Goal: Transaction & Acquisition: Purchase product/service

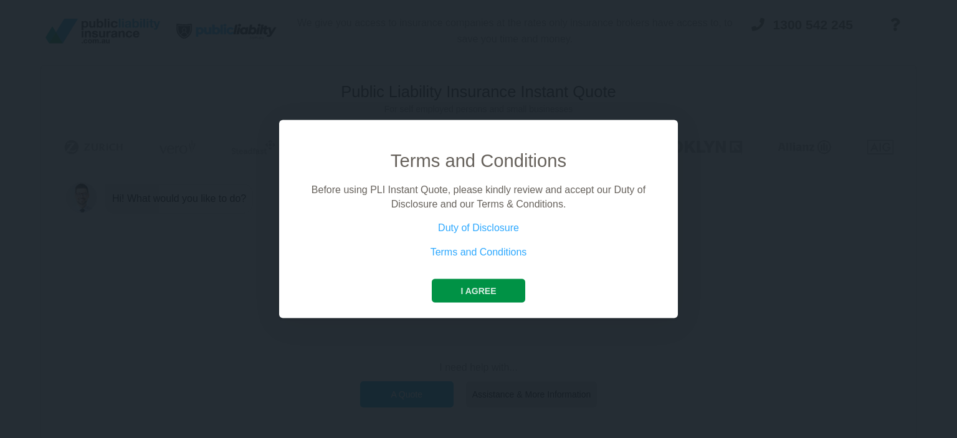
click at [462, 293] on button "I agree" at bounding box center [478, 291] width 93 height 24
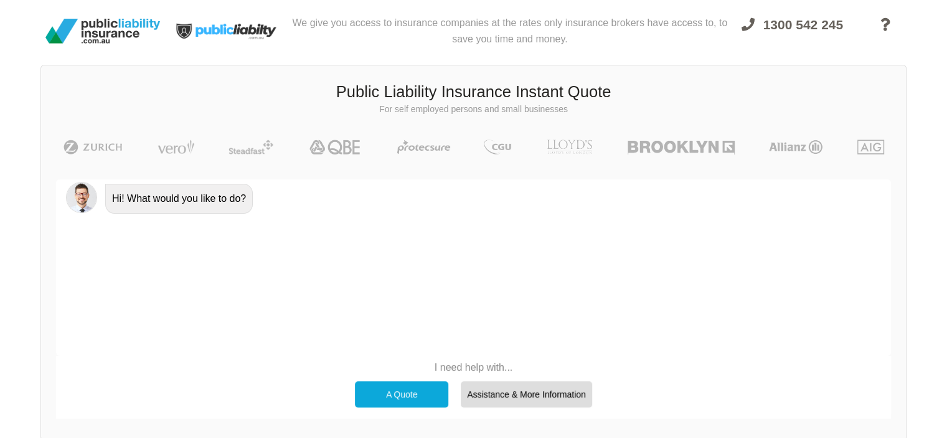
scroll to position [85, 0]
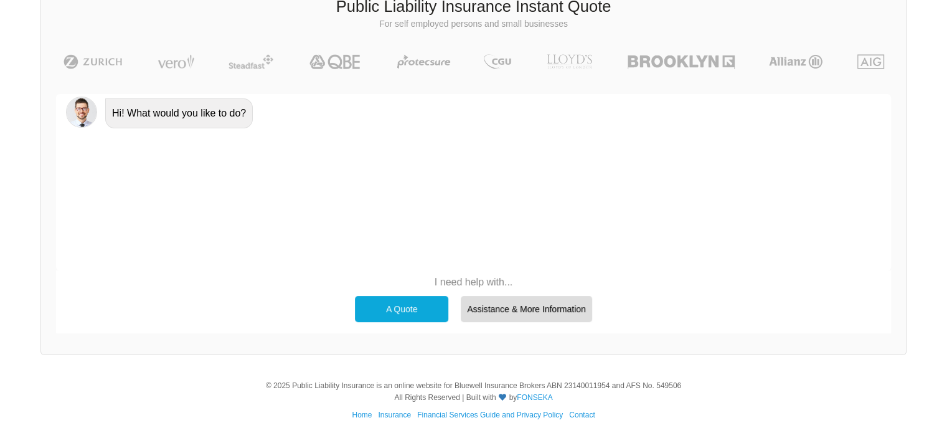
click at [391, 305] on div "A Quote" at bounding box center [401, 309] width 93 height 26
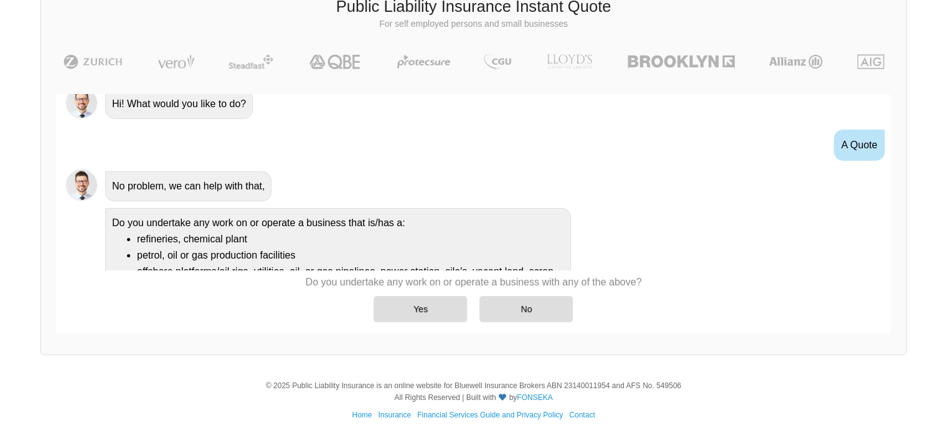
scroll to position [0, 0]
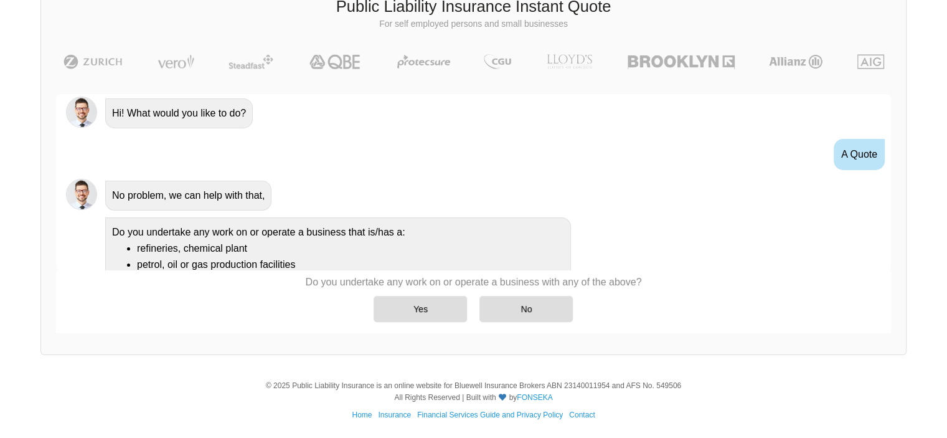
drag, startPoint x: 891, startPoint y: 146, endPoint x: 891, endPoint y: 154, distance: 7.5
click at [891, 154] on div "Awesome! 100% Just a final check that all your details are correct. Your Summar…" at bounding box center [473, 213] width 865 height 269
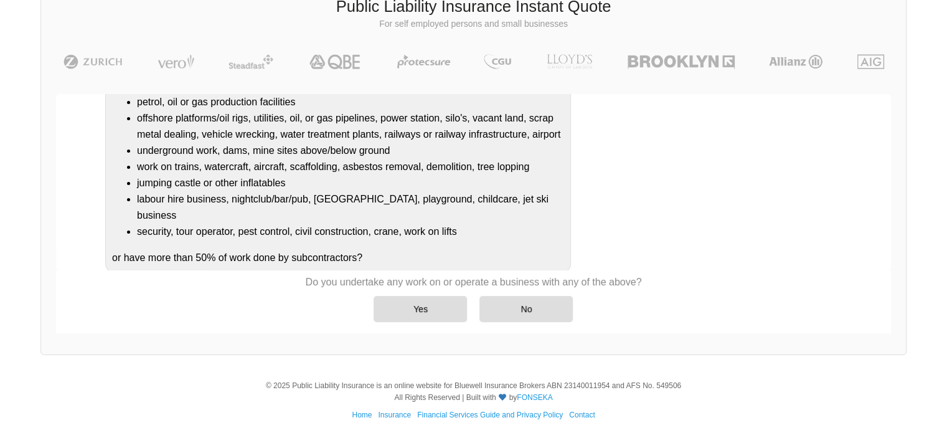
scroll to position [164, 0]
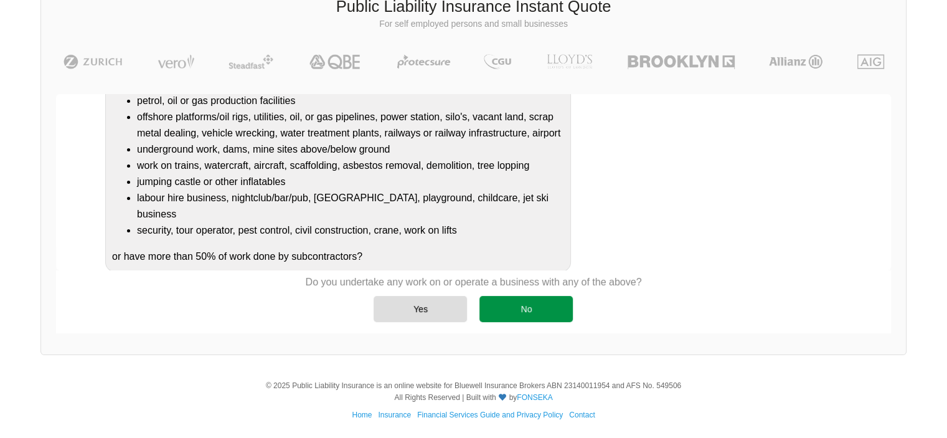
click at [533, 307] on div "No" at bounding box center [526, 309] width 93 height 26
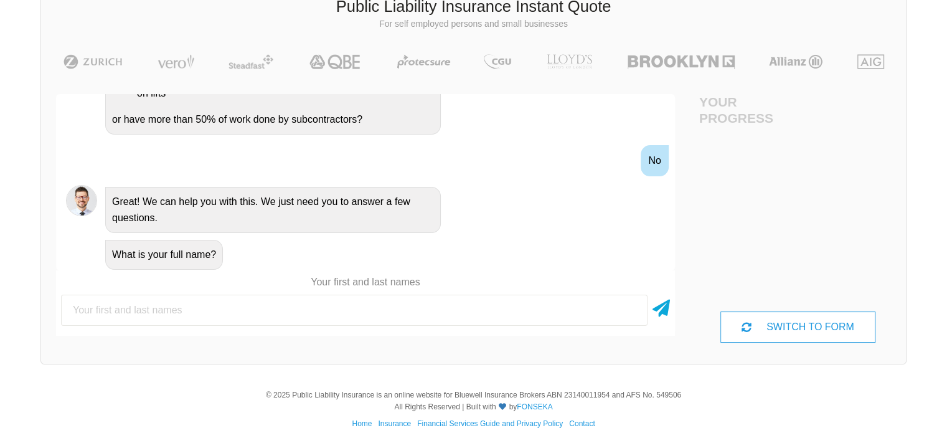
scroll to position [363, 0]
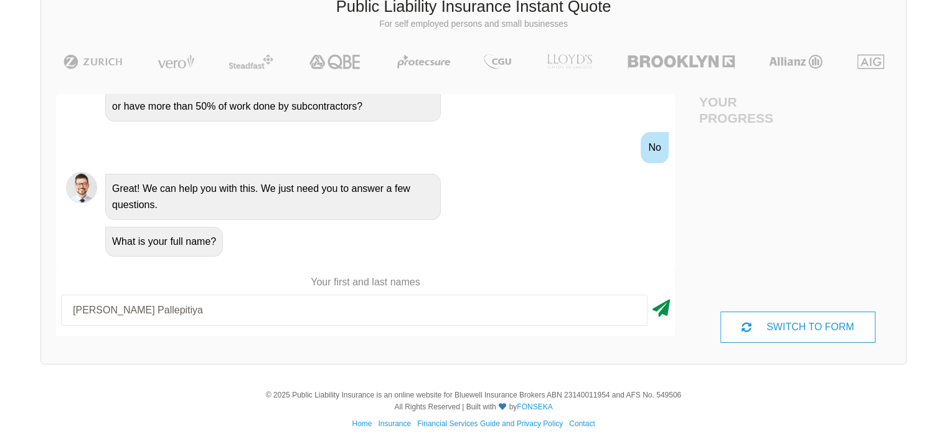
type input "[PERSON_NAME] Pallepitiya"
click at [660, 313] on icon at bounding box center [661, 306] width 17 height 22
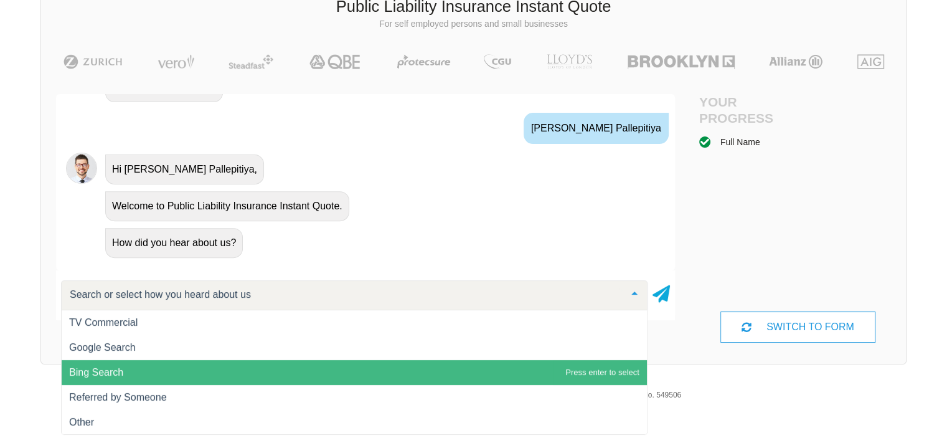
scroll to position [0, 0]
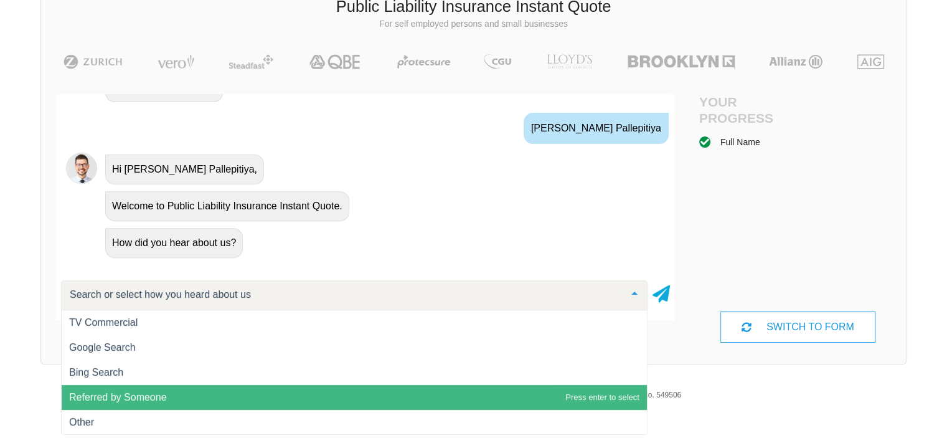
click at [163, 396] on span "Referred by Someone" at bounding box center [118, 397] width 98 height 11
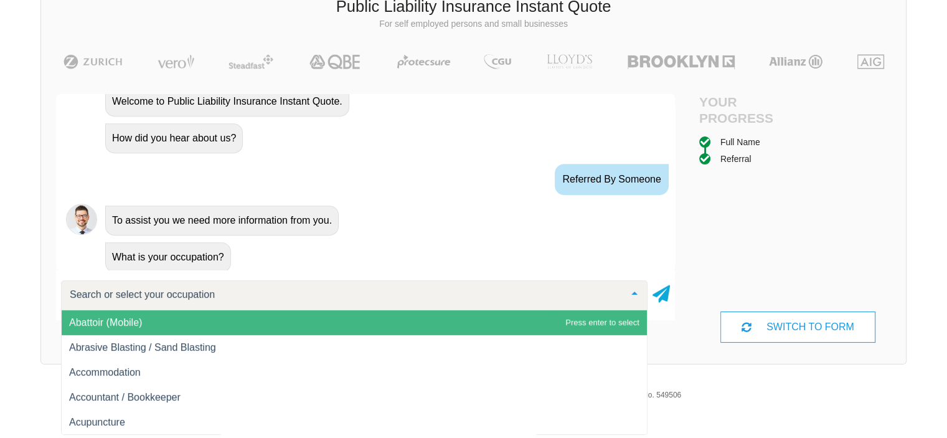
scroll to position [622, 0]
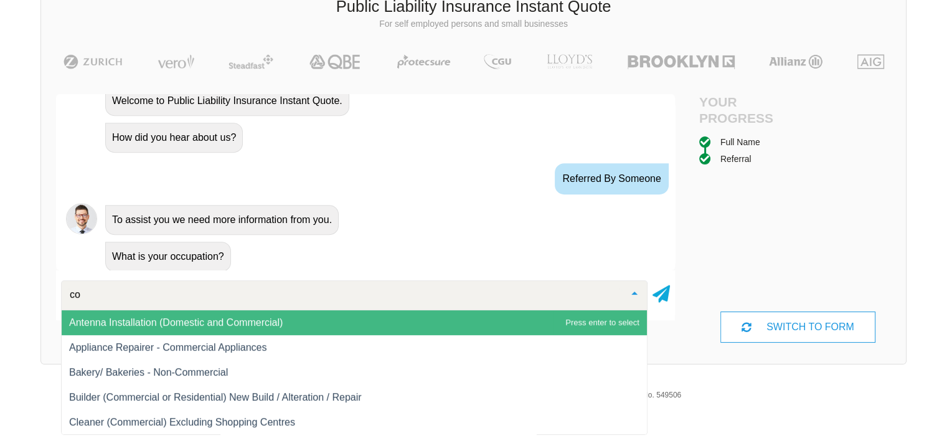
type input "c"
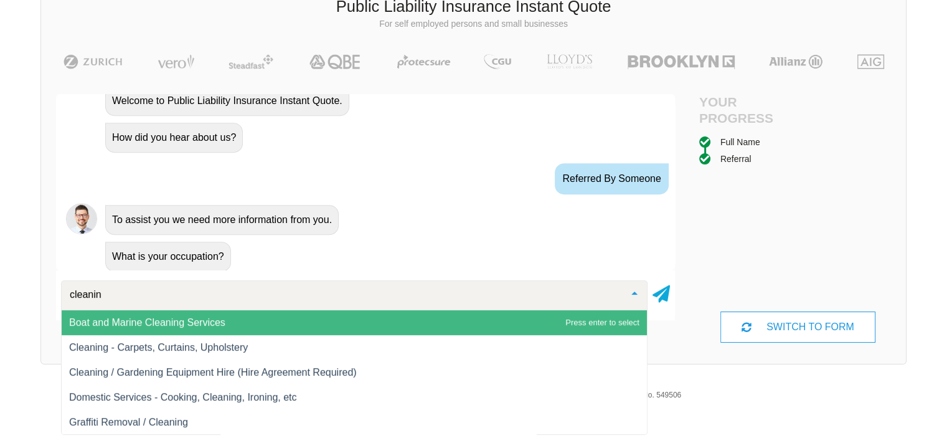
type input "cleaning"
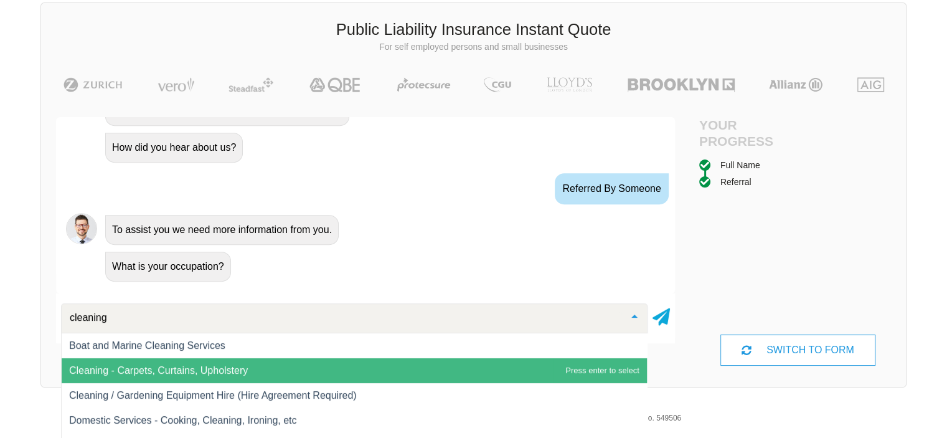
scroll to position [95, 0]
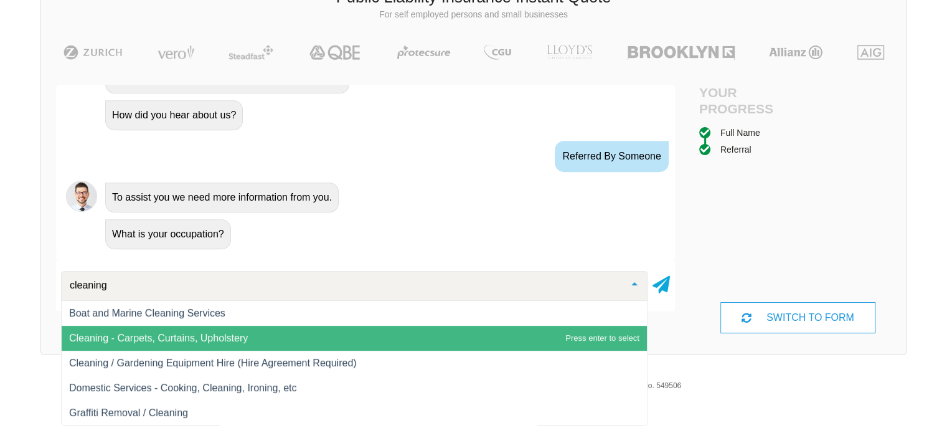
click at [232, 343] on span "Cleaning - Carpets, Curtains, Upholstery" at bounding box center [158, 338] width 179 height 11
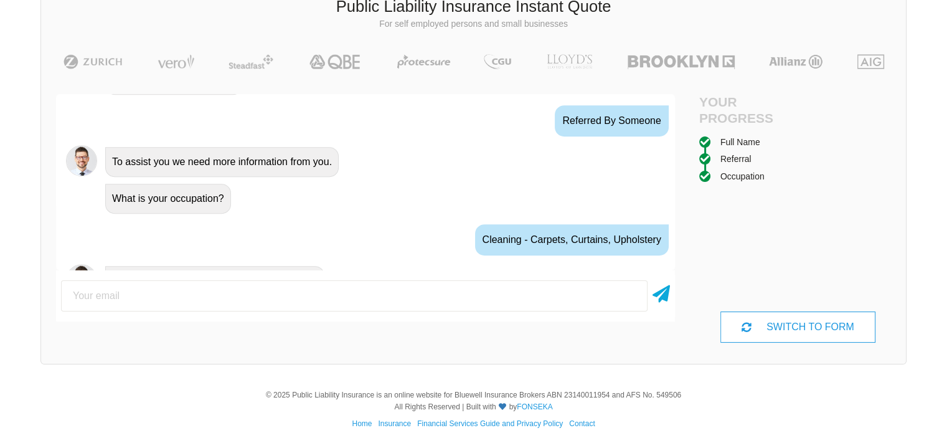
scroll to position [703, 0]
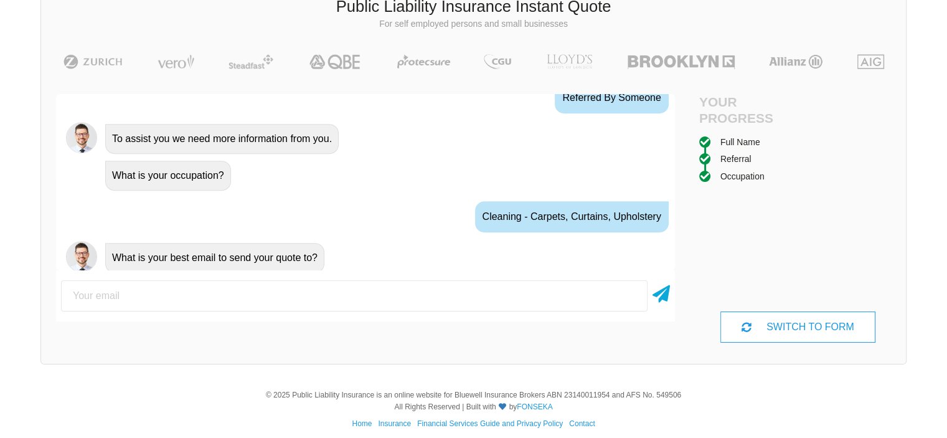
click at [154, 293] on input "email" at bounding box center [354, 295] width 587 height 31
type input "[EMAIL_ADDRESS][DOMAIN_NAME]"
click at [664, 298] on icon at bounding box center [661, 291] width 17 height 22
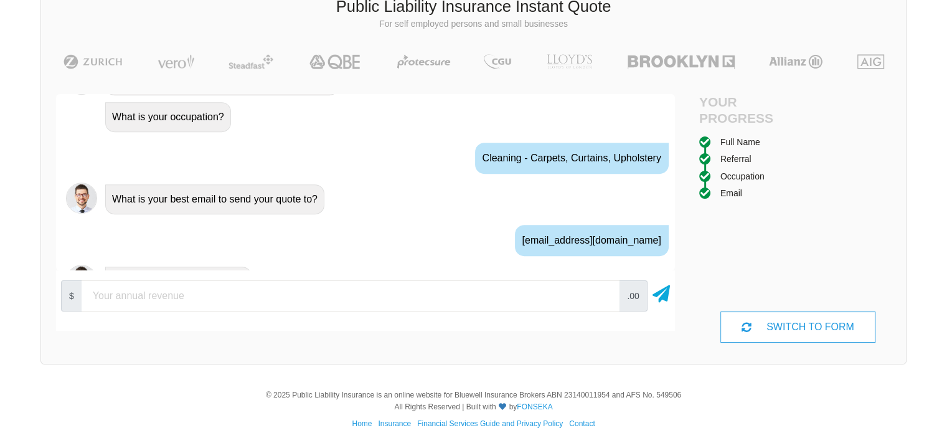
scroll to position [785, 0]
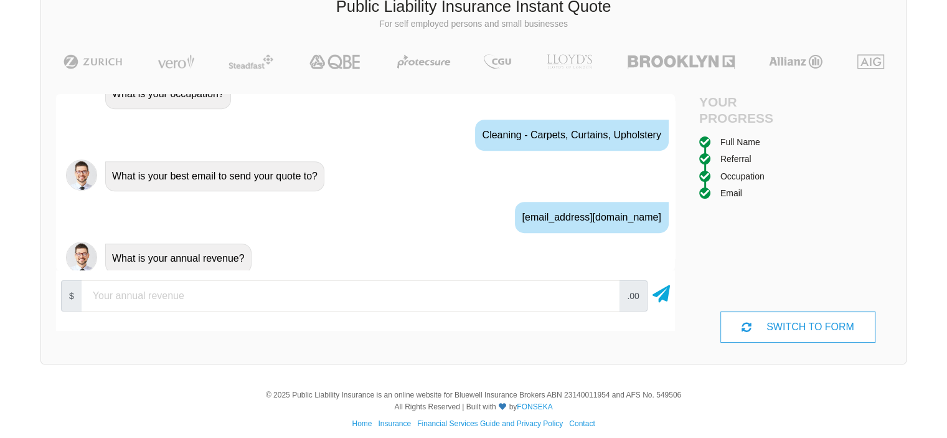
click at [169, 301] on input "number" at bounding box center [351, 295] width 538 height 31
type input "100000"
click at [656, 298] on icon at bounding box center [661, 291] width 17 height 22
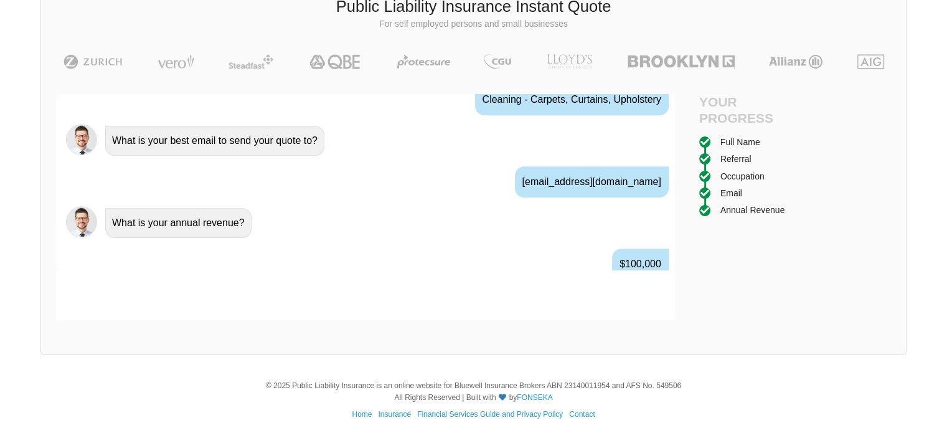
scroll to position [880, 0]
